Goal: Information Seeking & Learning: Learn about a topic

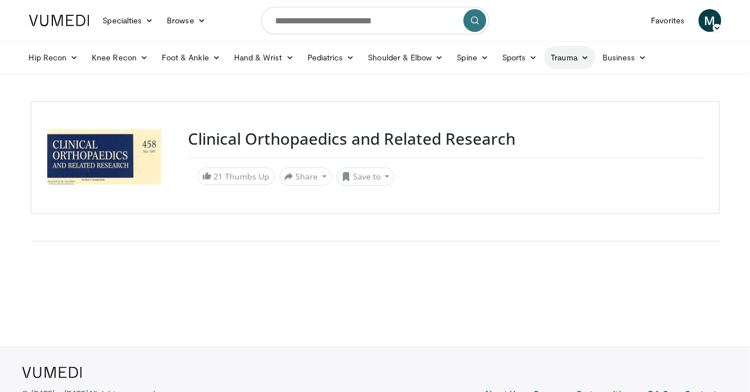
click at [577, 55] on link "Trauma" at bounding box center [570, 57] width 52 height 23
click at [528, 157] on link "Upper Extremity" at bounding box center [528, 157] width 136 height 18
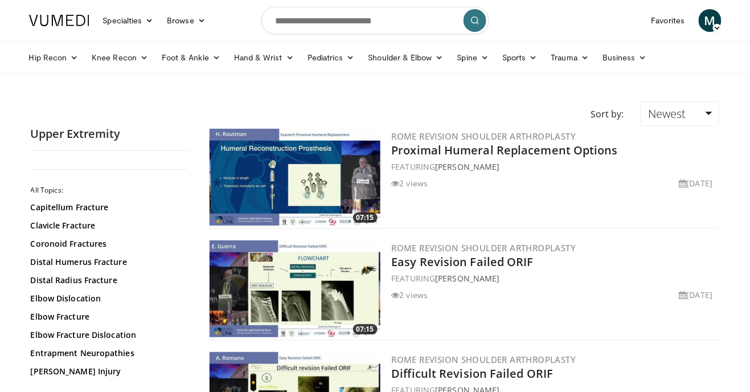
scroll to position [9, 0]
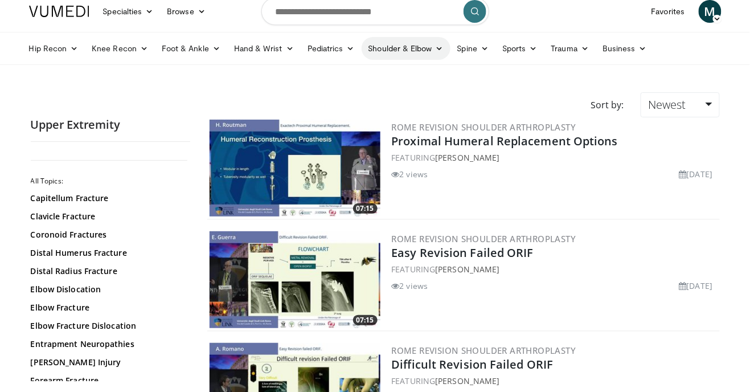
click at [427, 49] on link "Shoulder & Elbow" at bounding box center [406, 48] width 89 height 23
click at [696, 182] on div "Rome Revision Shoulder Arthroplasty Proximal Humeral Replacement Options FEATUR…" at bounding box center [555, 168] width 326 height 97
click at [437, 96] on div "Sort by: Newest Relevance Thumbs Up Comments Views Newest Oldest" at bounding box center [375, 104] width 706 height 25
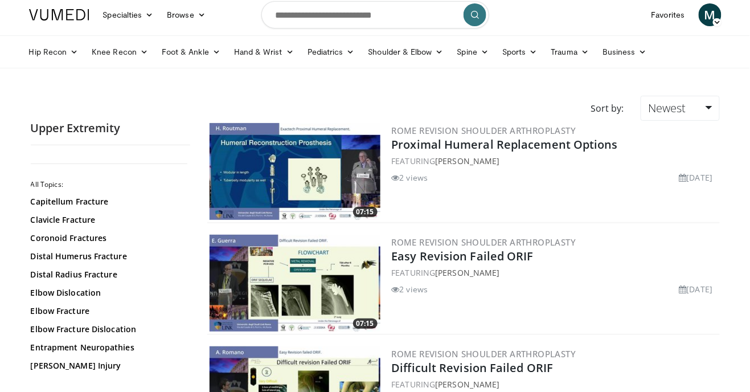
scroll to position [5, 0]
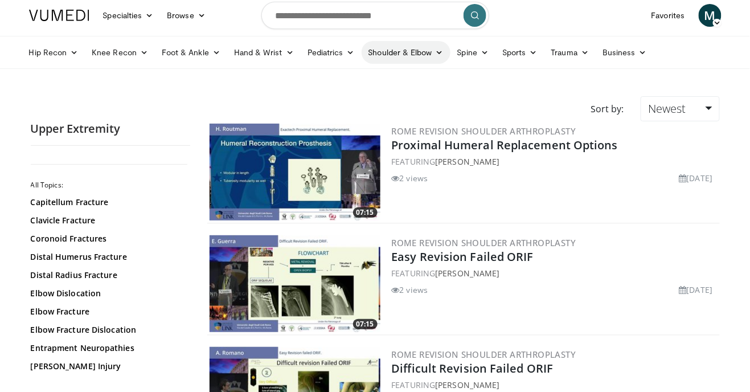
click at [429, 62] on link "Shoulder & Elbow" at bounding box center [406, 52] width 89 height 23
click at [407, 100] on link "Shoulder" at bounding box center [382, 97] width 136 height 18
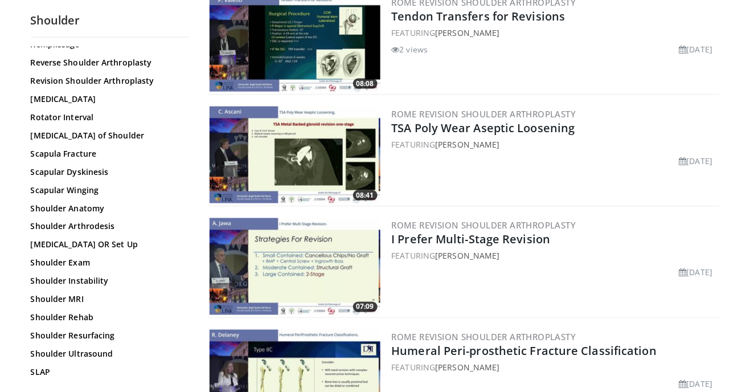
scroll to position [950, 0]
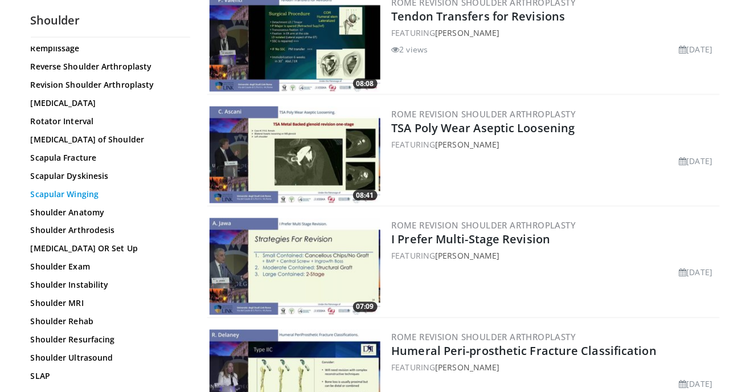
click at [38, 195] on link "Scapular Winging" at bounding box center [108, 194] width 154 height 11
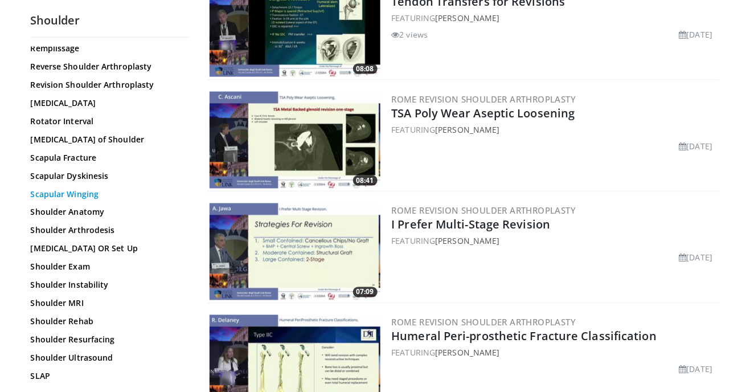
scroll to position [394, 0]
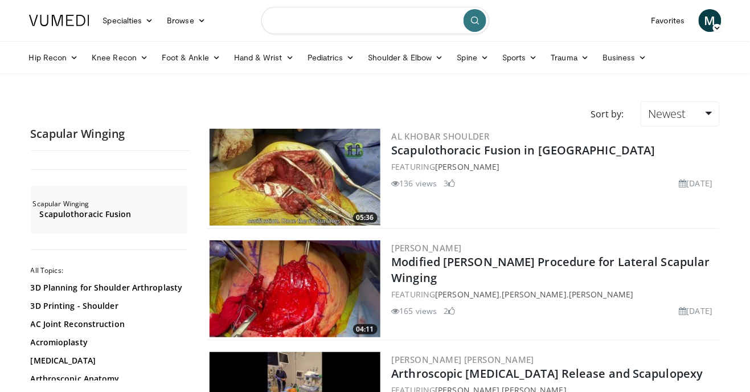
click at [408, 22] on input "Search topics, interventions" at bounding box center [375, 20] width 228 height 27
type input "**********"
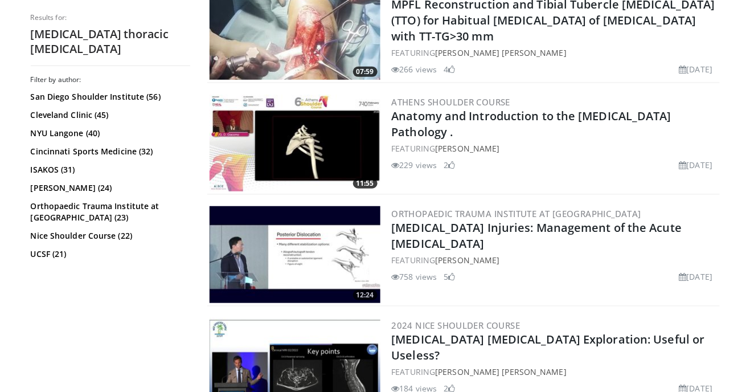
scroll to position [1266, 0]
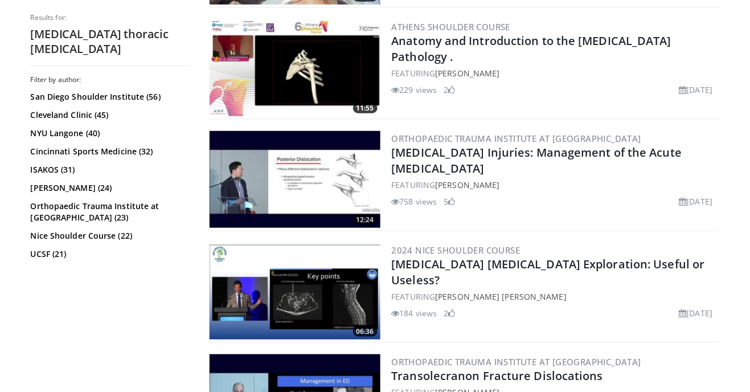
click at [686, 302] on div "184 views [DATE] 2" at bounding box center [555, 310] width 326 height 17
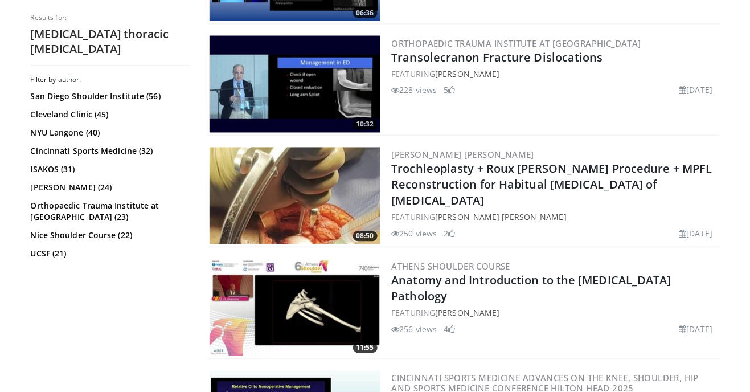
scroll to position [1658, 0]
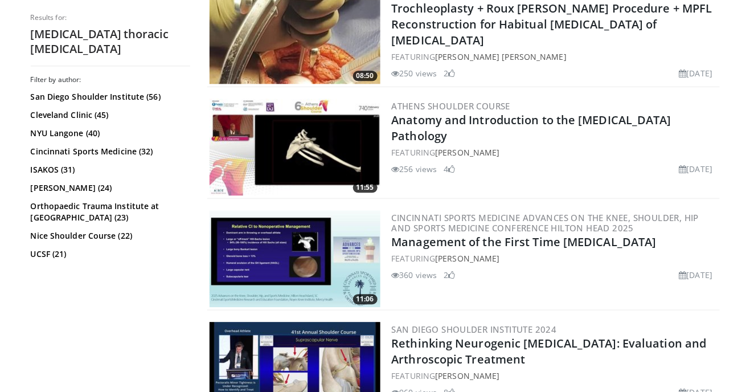
click at [687, 281] on div "Cincinnati Sports Medicine Advances on the Knee, Shoulder, Hip and Sports Medic…" at bounding box center [555, 258] width 326 height 97
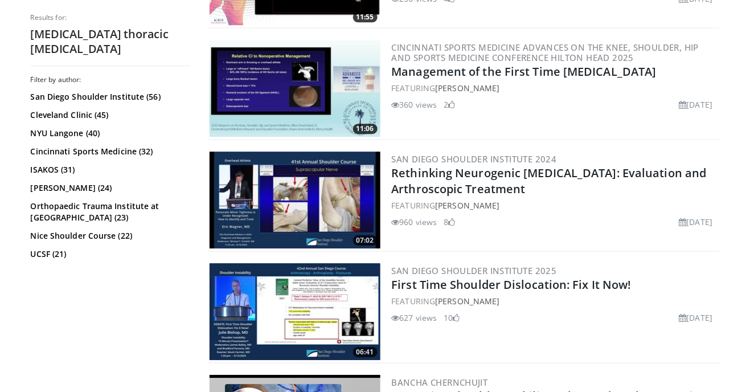
scroll to position [1987, 0]
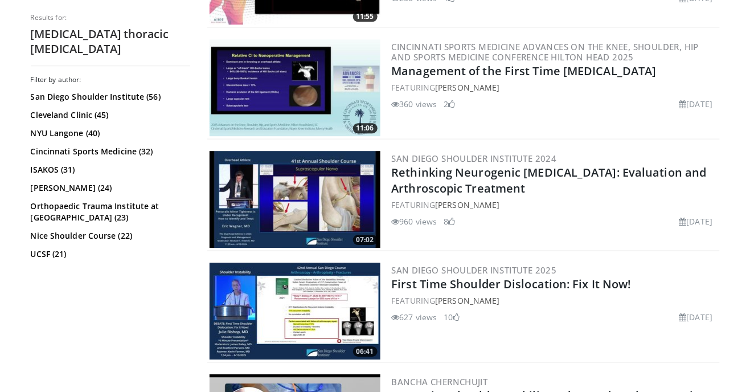
click at [686, 280] on h2 "First Time Shoulder Dislocation: Fix It Now!" at bounding box center [555, 284] width 326 height 16
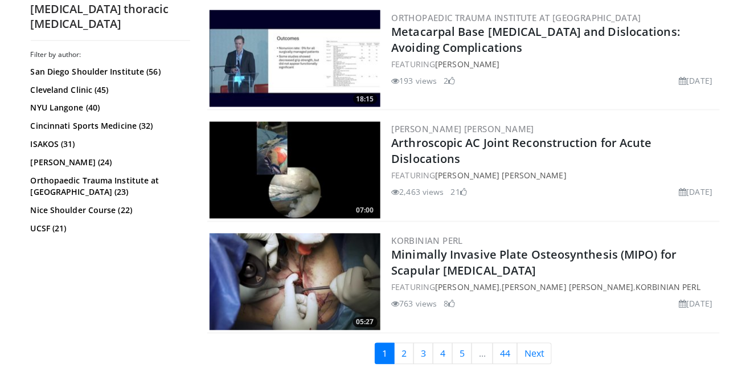
scroll to position [2798, 0]
